Goal: Use online tool/utility: Utilize a website feature to perform a specific function

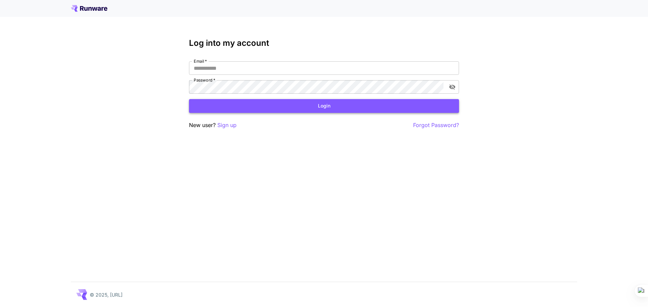
type input "**********"
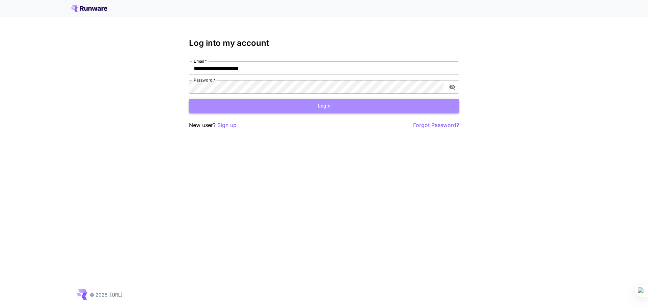
click at [332, 107] on button "Login" at bounding box center [324, 106] width 270 height 14
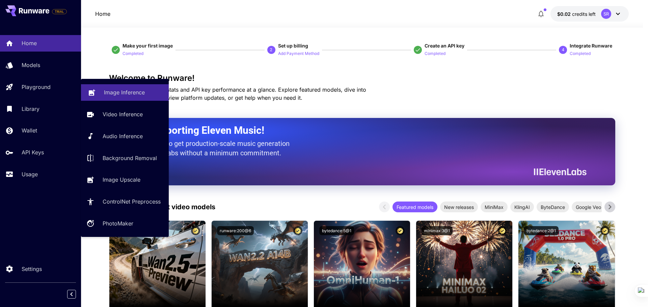
click at [142, 95] on p "Image Inference" at bounding box center [124, 92] width 41 height 8
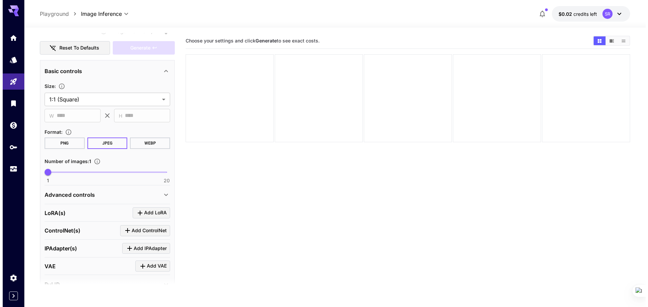
scroll to position [16, 0]
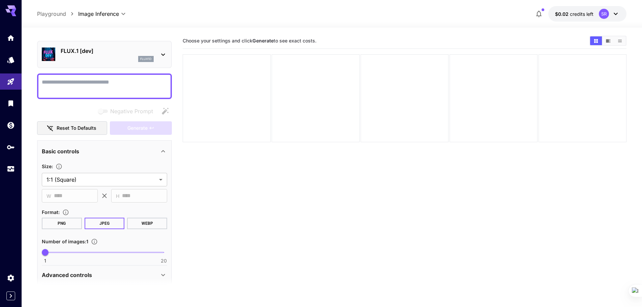
click at [167, 52] on icon at bounding box center [163, 55] width 8 height 8
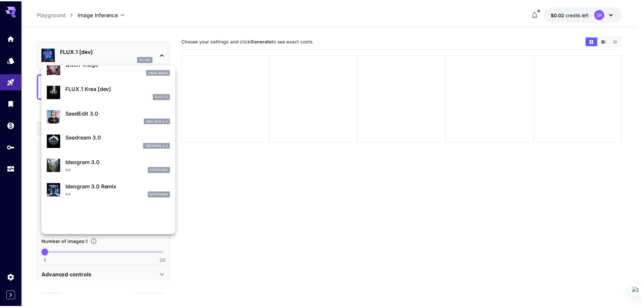
scroll to position [135, 0]
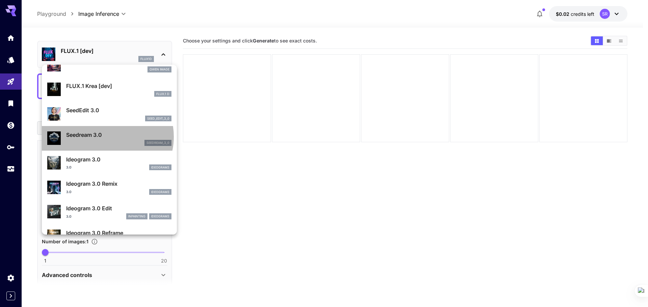
click at [104, 137] on p "Seedream 3.0" at bounding box center [118, 135] width 105 height 8
type input "***"
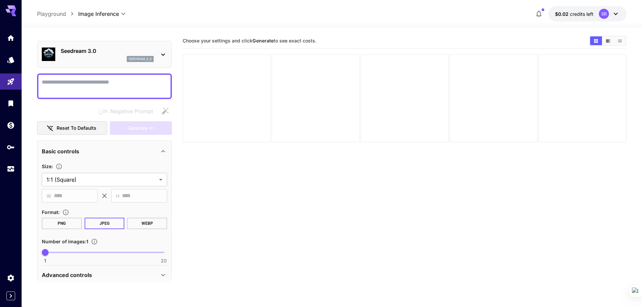
click at [109, 90] on textarea "Negative Prompt" at bounding box center [104, 86] width 125 height 16
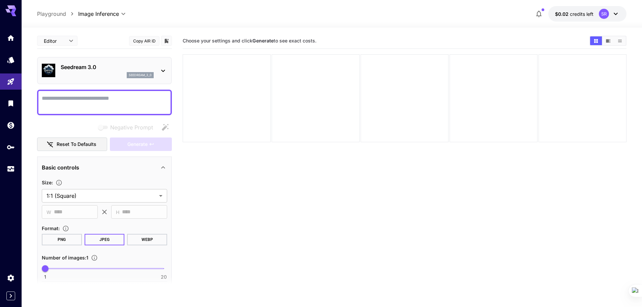
click at [115, 99] on textarea "Negative Prompt" at bounding box center [104, 102] width 125 height 16
click at [164, 69] on icon at bounding box center [163, 71] width 8 height 8
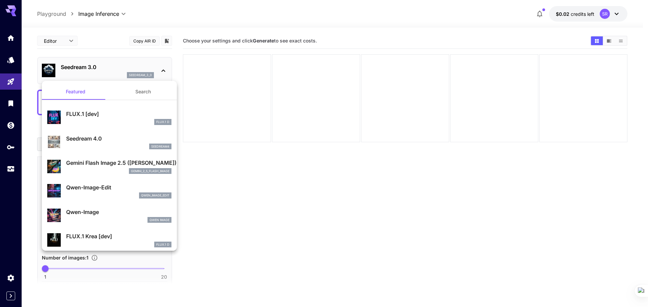
click at [176, 60] on div at bounding box center [324, 153] width 648 height 307
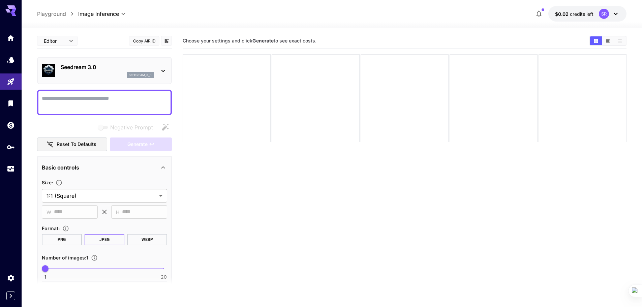
click at [164, 71] on icon at bounding box center [163, 71] width 4 height 2
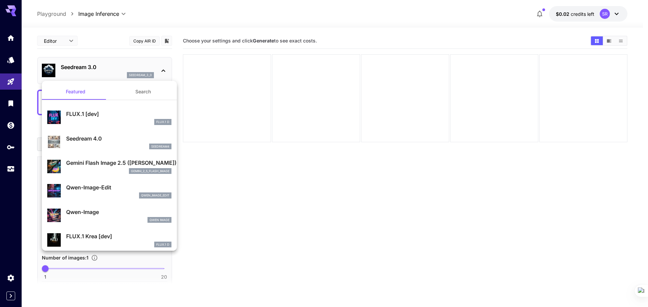
click at [175, 69] on div at bounding box center [324, 153] width 648 height 307
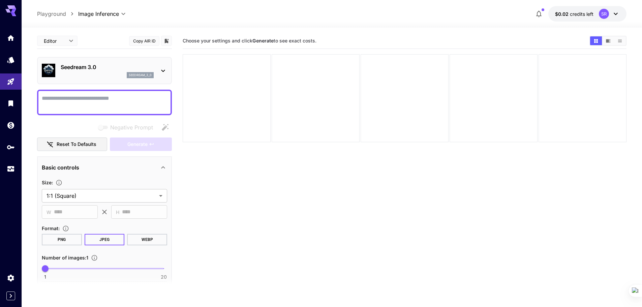
click at [164, 69] on icon at bounding box center [163, 71] width 8 height 8
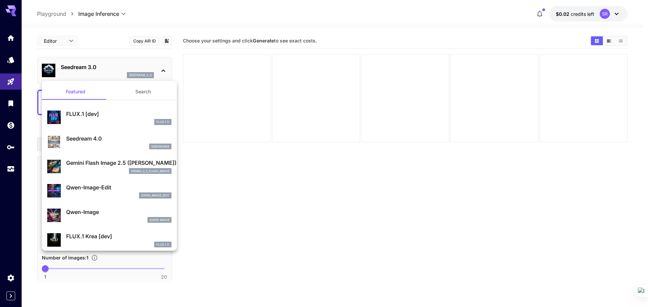
click at [173, 74] on div at bounding box center [324, 153] width 648 height 307
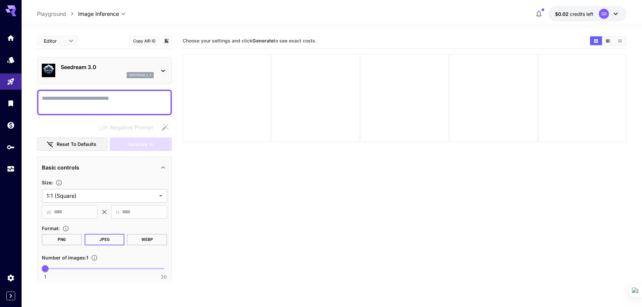
click at [165, 69] on icon at bounding box center [163, 71] width 8 height 8
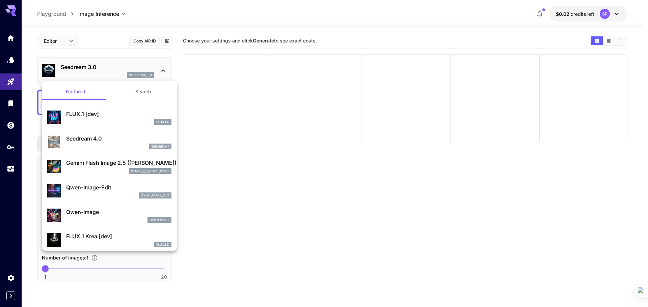
click at [175, 60] on div at bounding box center [324, 153] width 648 height 307
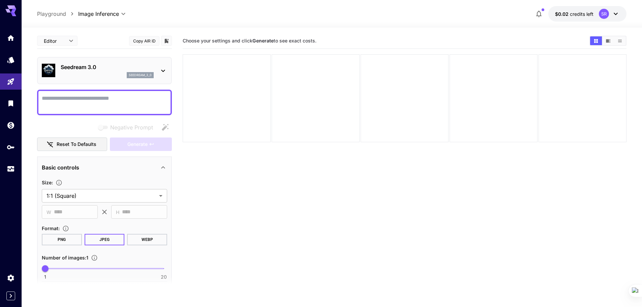
click at [133, 101] on textarea "Negative Prompt" at bounding box center [104, 102] width 125 height 16
paste textarea "**********"
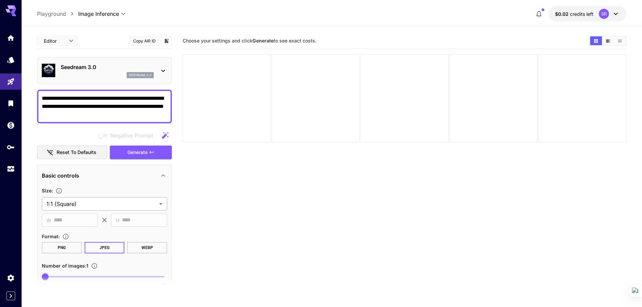
type textarea "**********"
click at [87, 203] on body "**********" at bounding box center [321, 180] width 642 height 361
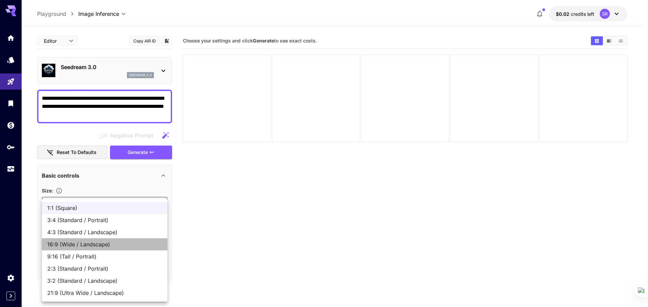
click at [75, 249] on li "16:9 (Wide / Landscape)" at bounding box center [104, 244] width 125 height 12
type input "**********"
type input "****"
type input "***"
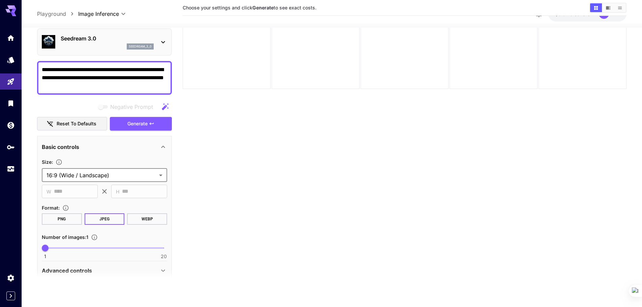
scroll to position [34, 0]
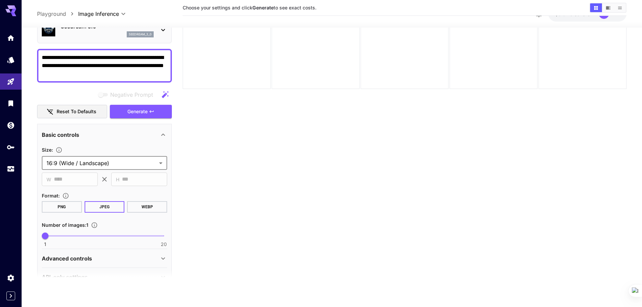
click at [50, 203] on button "PNG" at bounding box center [62, 206] width 40 height 11
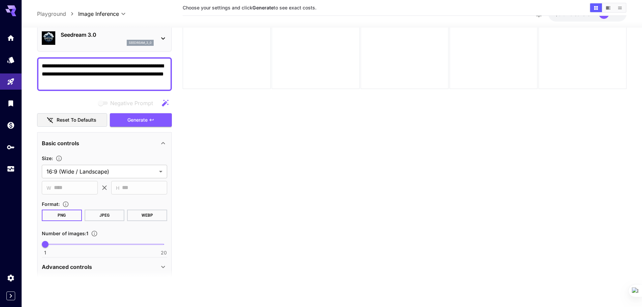
scroll to position [0, 0]
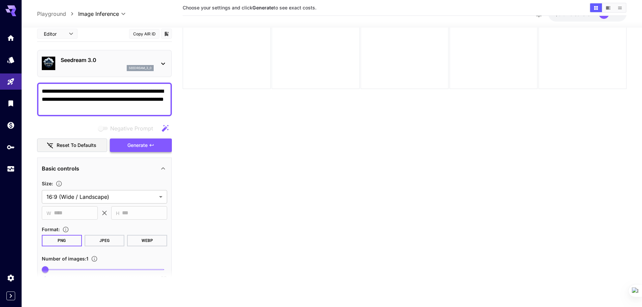
click at [147, 141] on span "Generate" at bounding box center [137, 145] width 20 height 8
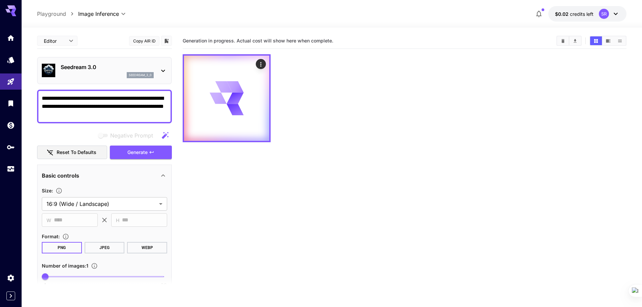
click at [166, 70] on icon at bounding box center [163, 71] width 8 height 8
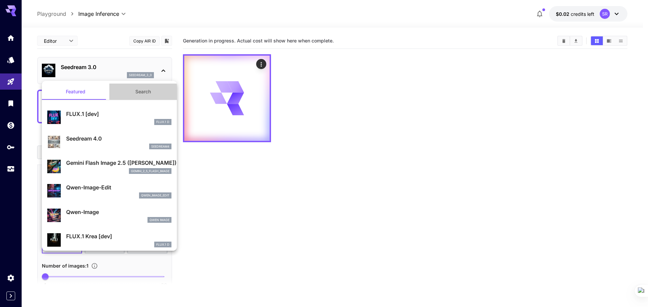
click at [140, 94] on button "Search" at bounding box center [142, 92] width 67 height 16
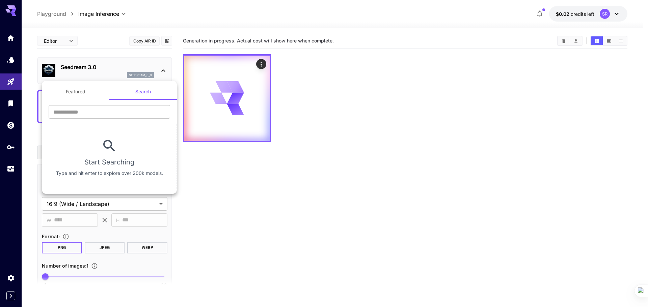
click at [68, 90] on button "Featured" at bounding box center [75, 92] width 67 height 16
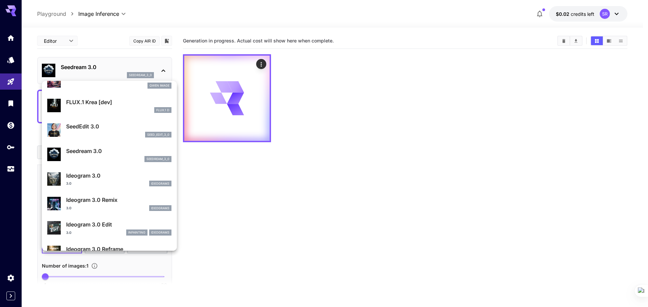
scroll to position [169, 0]
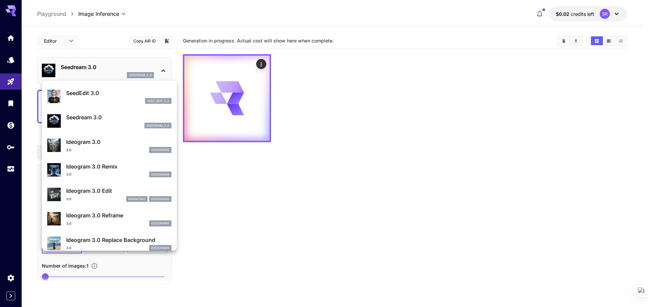
click at [271, 184] on div at bounding box center [324, 153] width 648 height 307
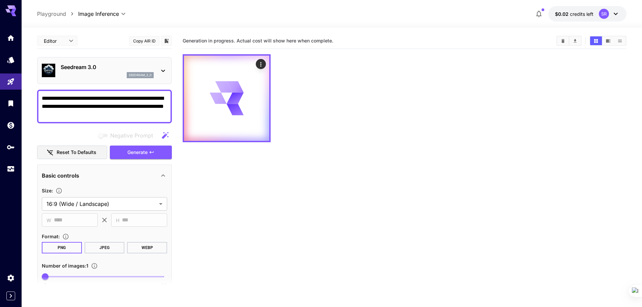
click at [320, 129] on div at bounding box center [405, 98] width 444 height 88
click at [618, 12] on icon at bounding box center [616, 14] width 8 height 8
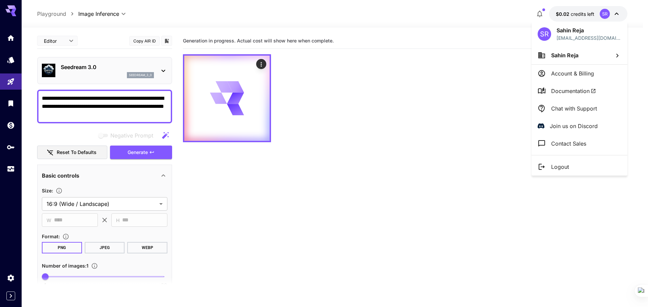
click at [566, 15] on div at bounding box center [324, 153] width 648 height 307
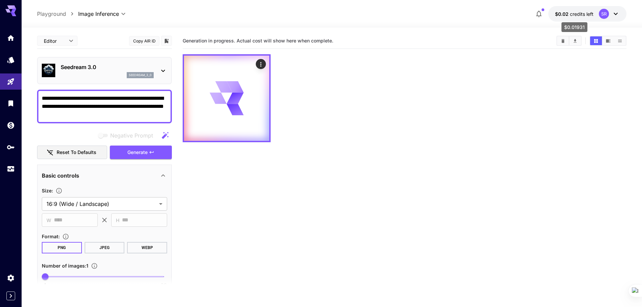
click at [561, 14] on span "$0.02" at bounding box center [562, 14] width 15 height 6
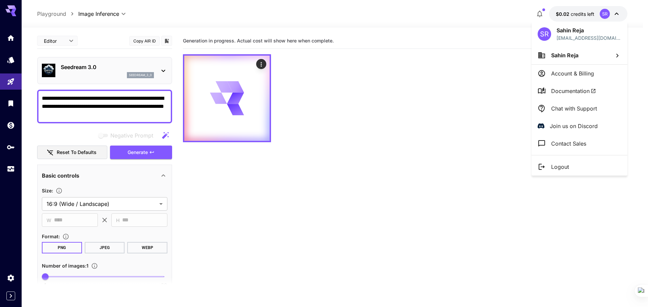
click at [562, 10] on div at bounding box center [324, 153] width 648 height 307
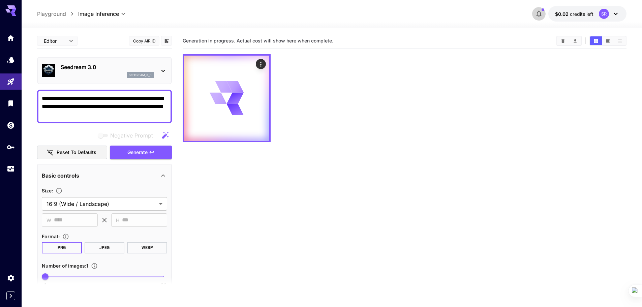
click at [541, 9] on button "button" at bounding box center [539, 13] width 13 height 13
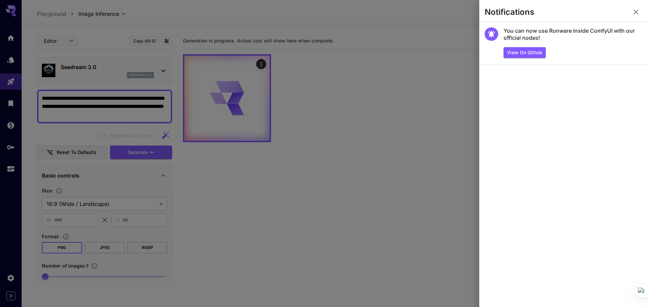
click at [457, 73] on div at bounding box center [324, 153] width 648 height 307
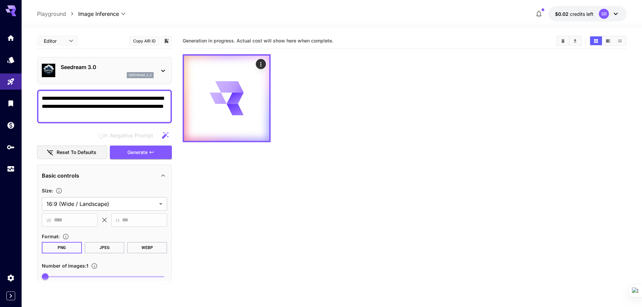
click at [459, 72] on div at bounding box center [405, 98] width 444 height 88
click at [242, 89] on icon at bounding box center [227, 98] width 34 height 34
click at [259, 65] on icon "Actions" at bounding box center [261, 64] width 7 height 7
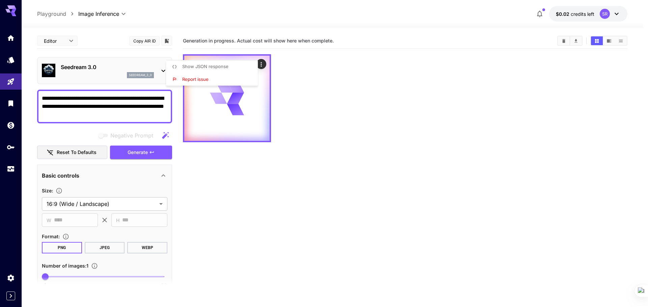
click at [334, 74] on div at bounding box center [324, 153] width 648 height 307
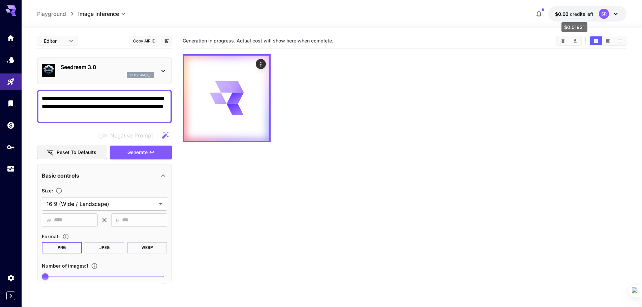
click at [574, 17] on p "$0.02 credits left" at bounding box center [574, 13] width 38 height 7
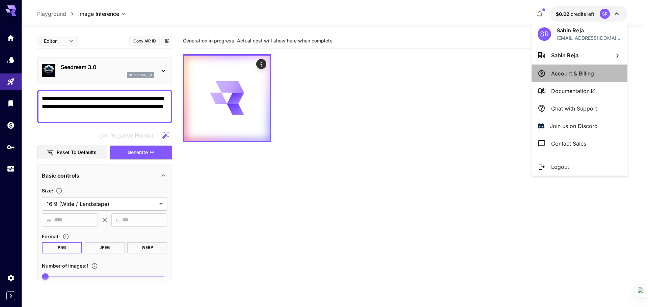
click at [563, 76] on p "Account & Billing" at bounding box center [572, 73] width 43 height 8
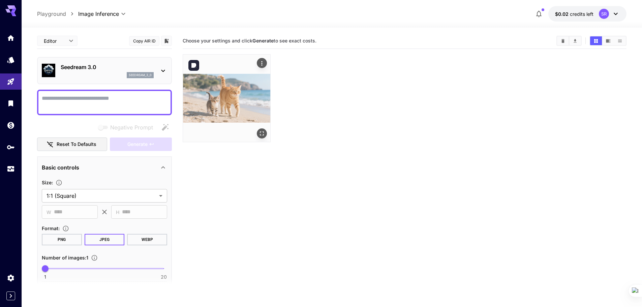
drag, startPoint x: 223, startPoint y: 126, endPoint x: 221, endPoint y: 110, distance: 15.7
click at [223, 126] on img at bounding box center [226, 98] width 87 height 87
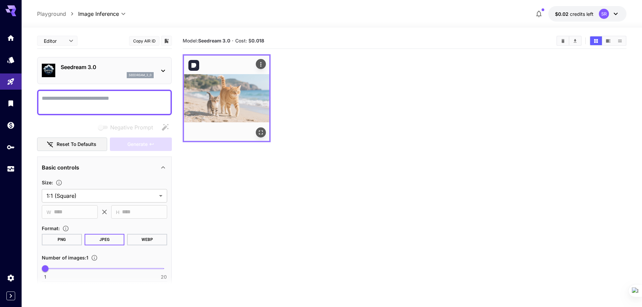
click at [219, 102] on img at bounding box center [226, 98] width 85 height 85
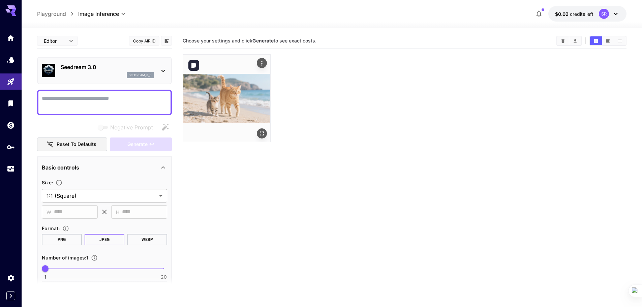
click at [219, 102] on img at bounding box center [226, 98] width 87 height 87
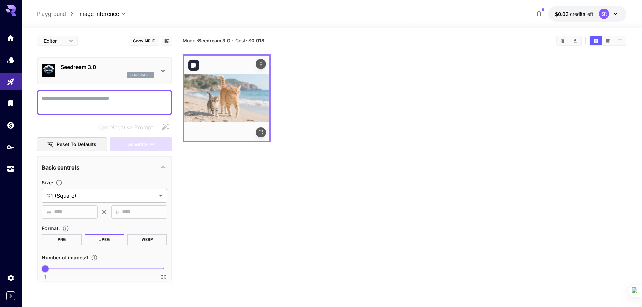
click at [219, 102] on img at bounding box center [226, 98] width 85 height 85
click at [261, 132] on icon "Open in fullscreen" at bounding box center [261, 132] width 7 height 7
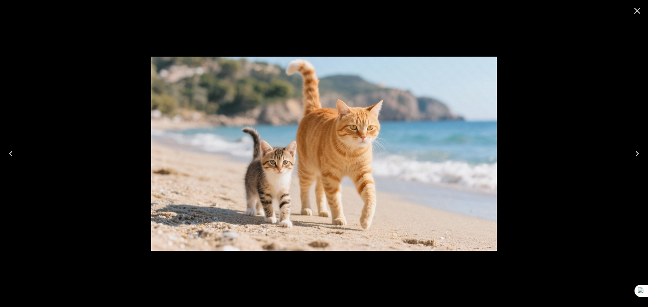
click at [640, 10] on icon "Close" at bounding box center [636, 10] width 11 height 11
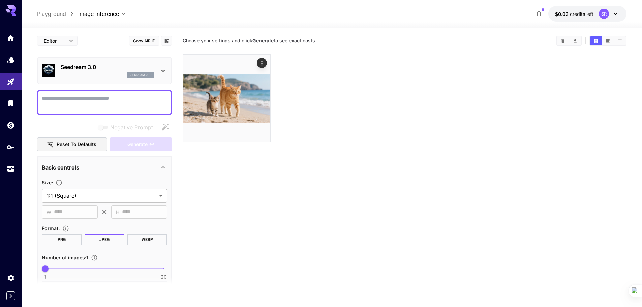
click at [164, 73] on icon at bounding box center [163, 71] width 8 height 8
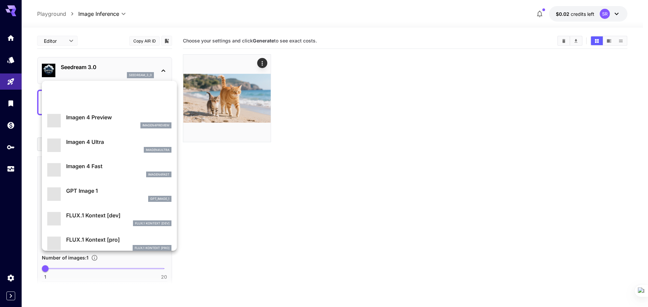
scroll to position [371, 0]
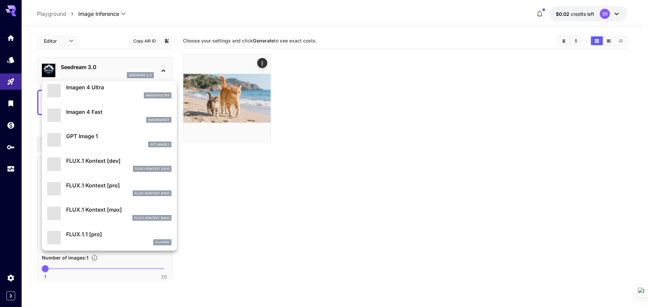
click at [261, 181] on div at bounding box center [324, 153] width 648 height 307
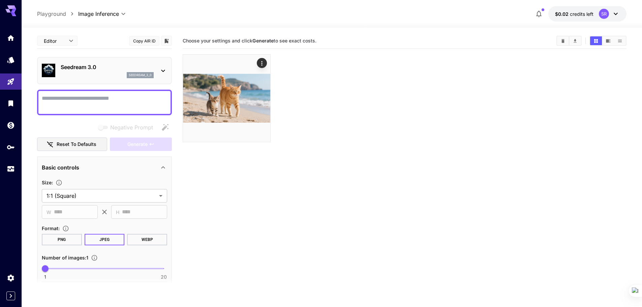
click at [584, 9] on button "$0.02 credits left SR" at bounding box center [588, 14] width 78 height 16
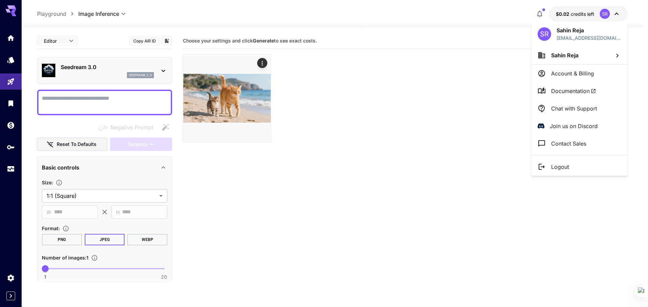
click at [603, 17] on div at bounding box center [324, 153] width 648 height 307
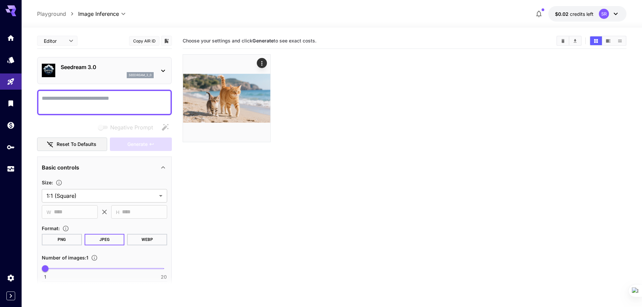
click at [605, 12] on div "SR" at bounding box center [604, 14] width 10 height 10
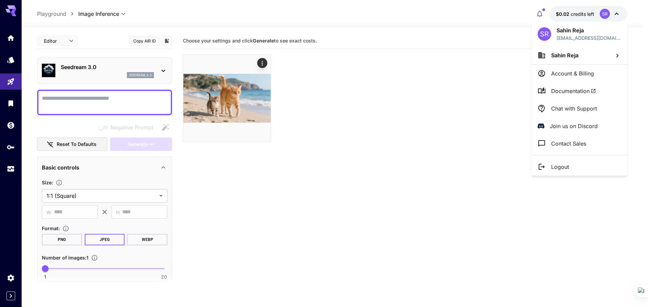
click at [503, 61] on div at bounding box center [324, 153] width 648 height 307
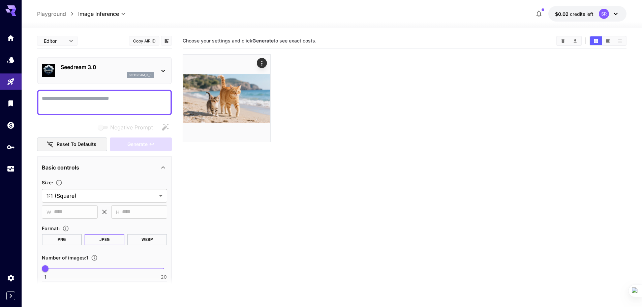
click at [615, 13] on icon at bounding box center [616, 14] width 4 height 2
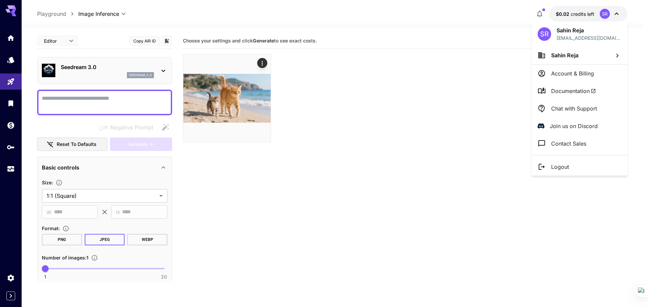
click at [543, 9] on div at bounding box center [324, 153] width 648 height 307
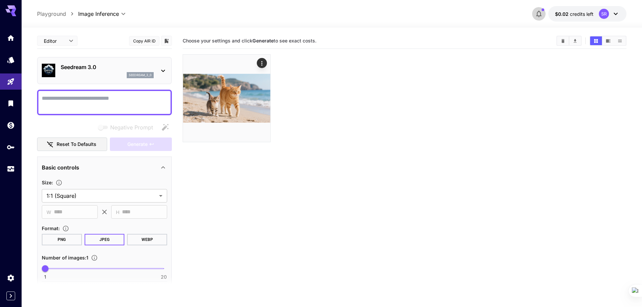
click at [541, 13] on icon "button" at bounding box center [539, 14] width 5 height 7
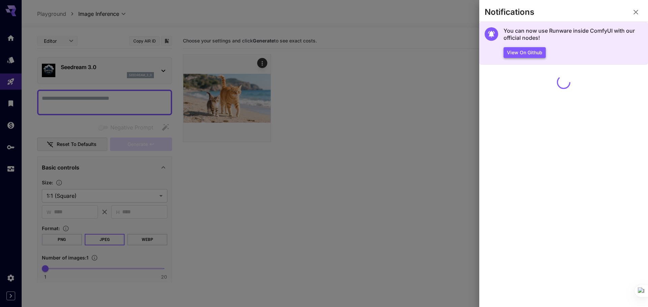
click at [516, 49] on button "View on Github" at bounding box center [524, 52] width 42 height 11
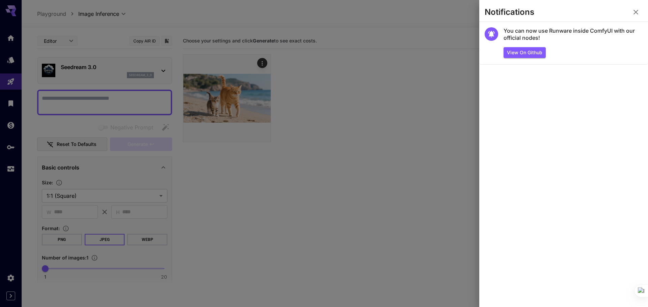
click at [355, 131] on div at bounding box center [324, 153] width 648 height 307
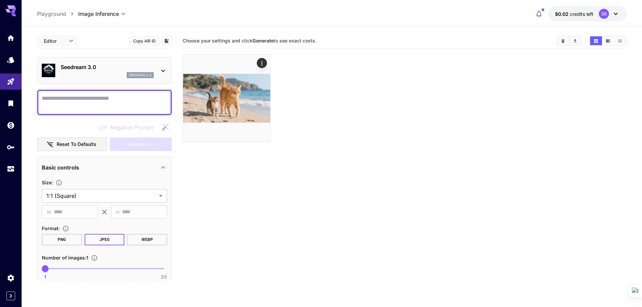
click at [10, 15] on icon at bounding box center [10, 10] width 11 height 11
click at [17, 36] on link at bounding box center [11, 38] width 22 height 17
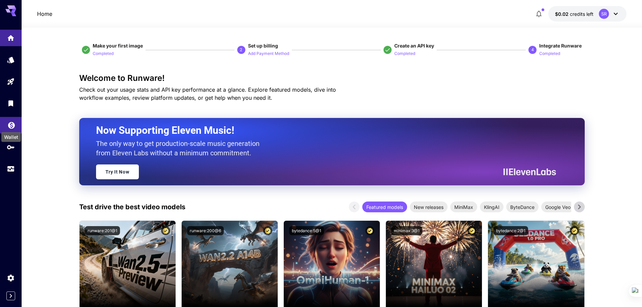
click at [14, 126] on icon "Wallet" at bounding box center [11, 123] width 7 height 7
